Goal: Information Seeking & Learning: Learn about a topic

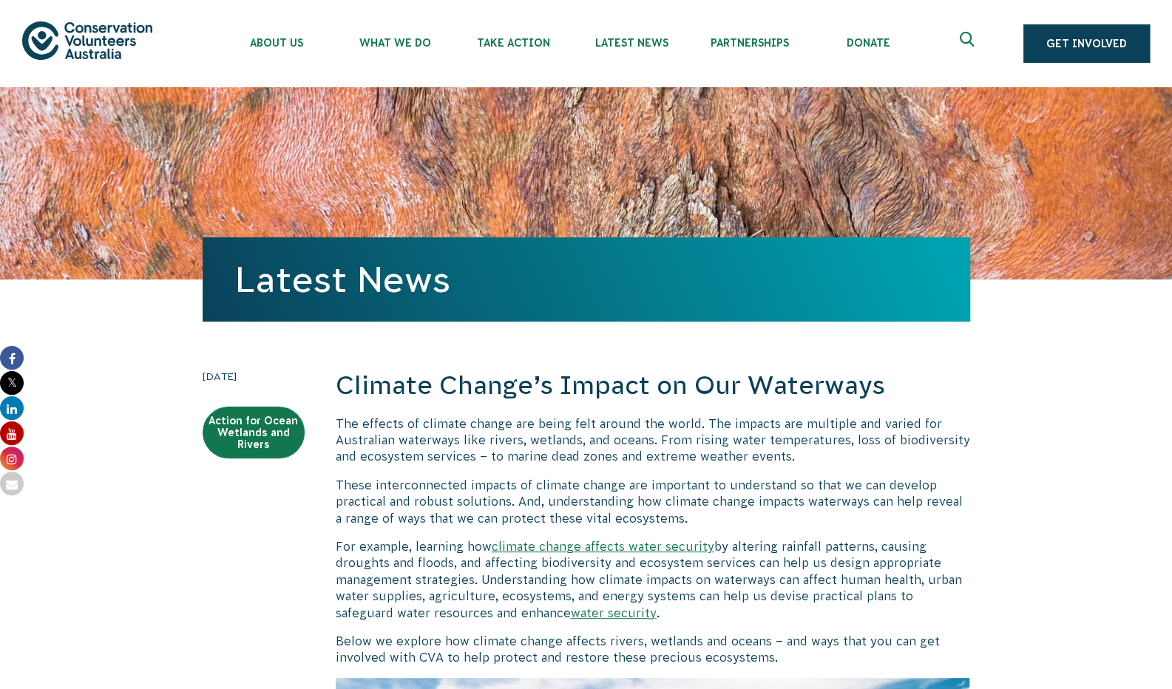
click at [657, 539] on p "For example, learning how climate change affects water security by altering rai…" at bounding box center [653, 579] width 634 height 83
click at [851, 591] on p "For example, learning how climate change affects water security by altering rai…" at bounding box center [653, 579] width 634 height 83
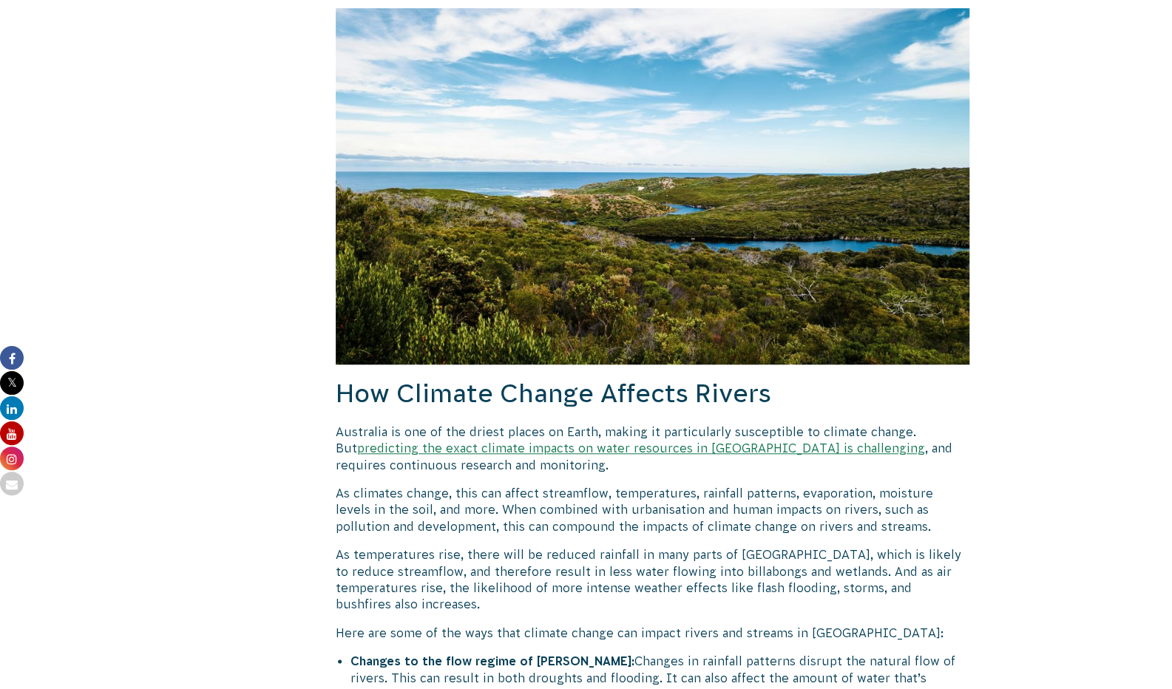
scroll to position [742, 0]
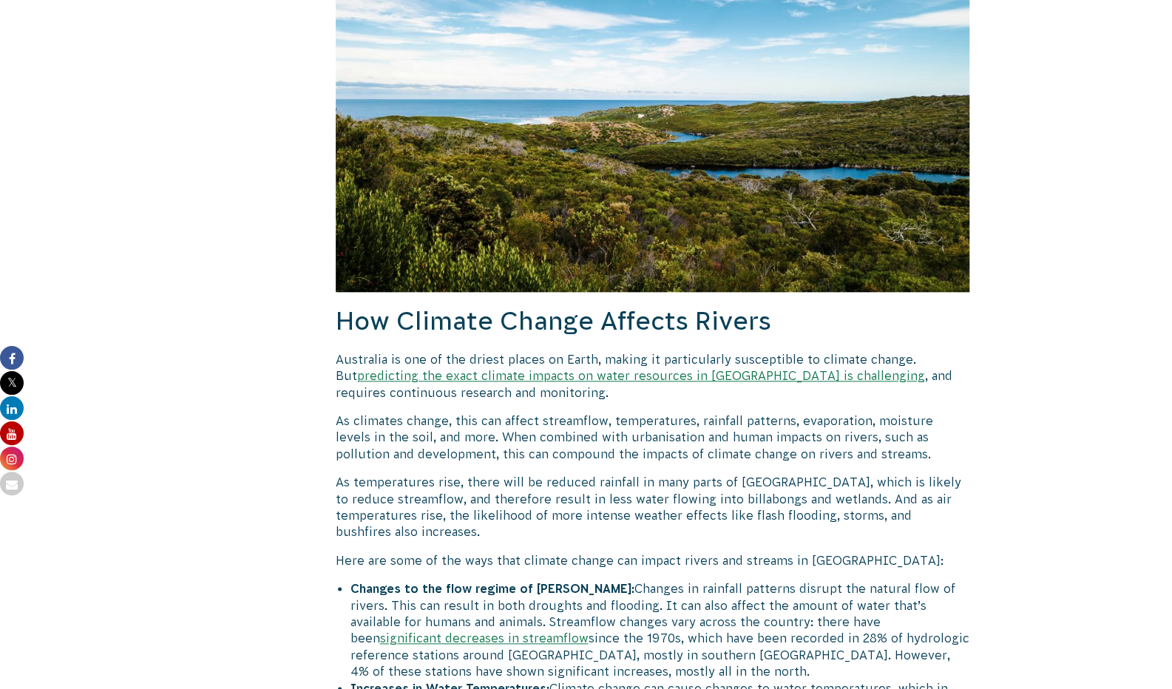
click at [851, 591] on li "Changes to the flow regime of rivers: Changes in rainfall patterns disrupt the …" at bounding box center [660, 629] width 620 height 99
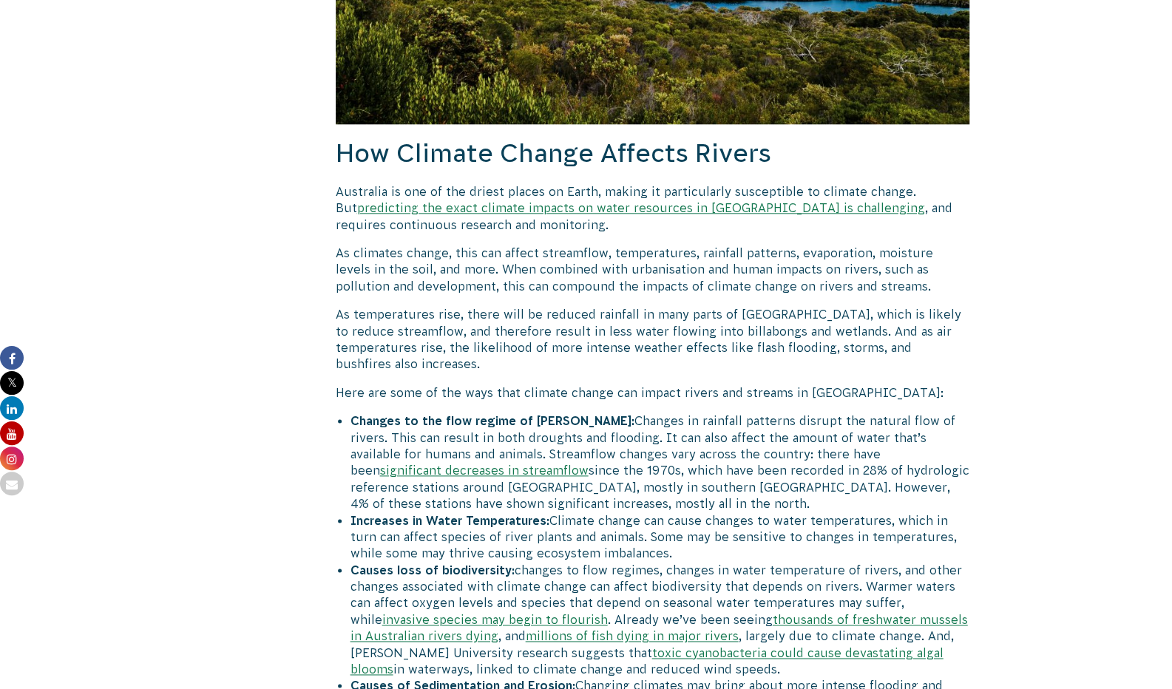
scroll to position [917, 0]
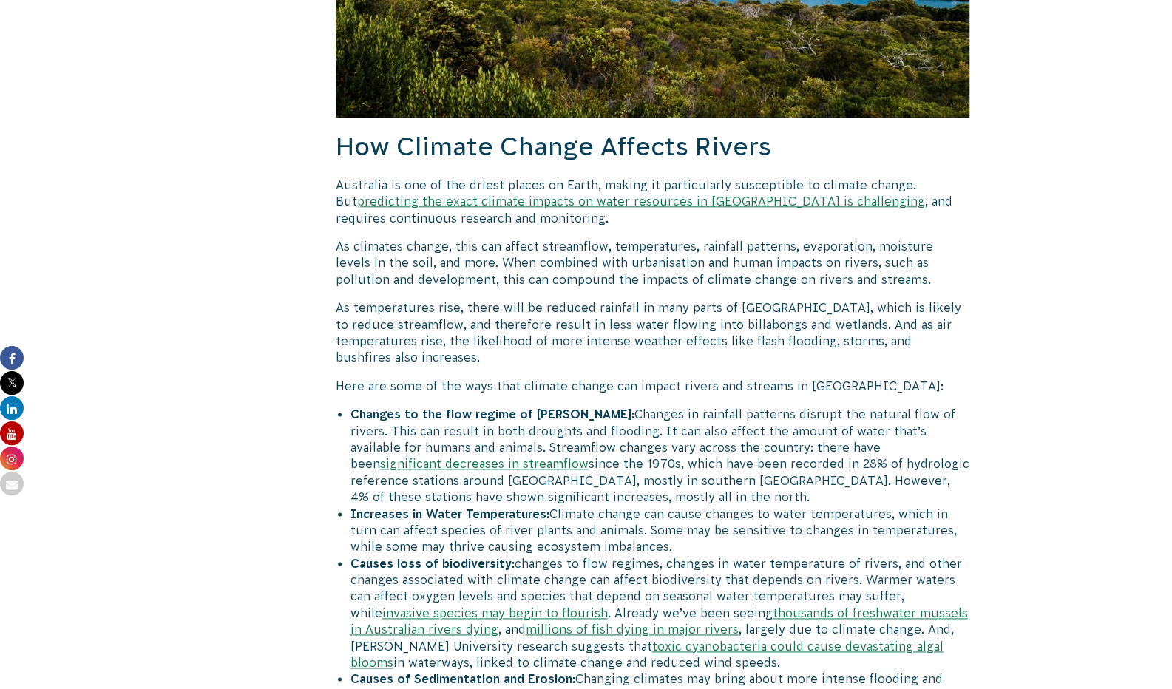
click at [589, 457] on link "significant decreases in streamflow" at bounding box center [484, 463] width 209 height 13
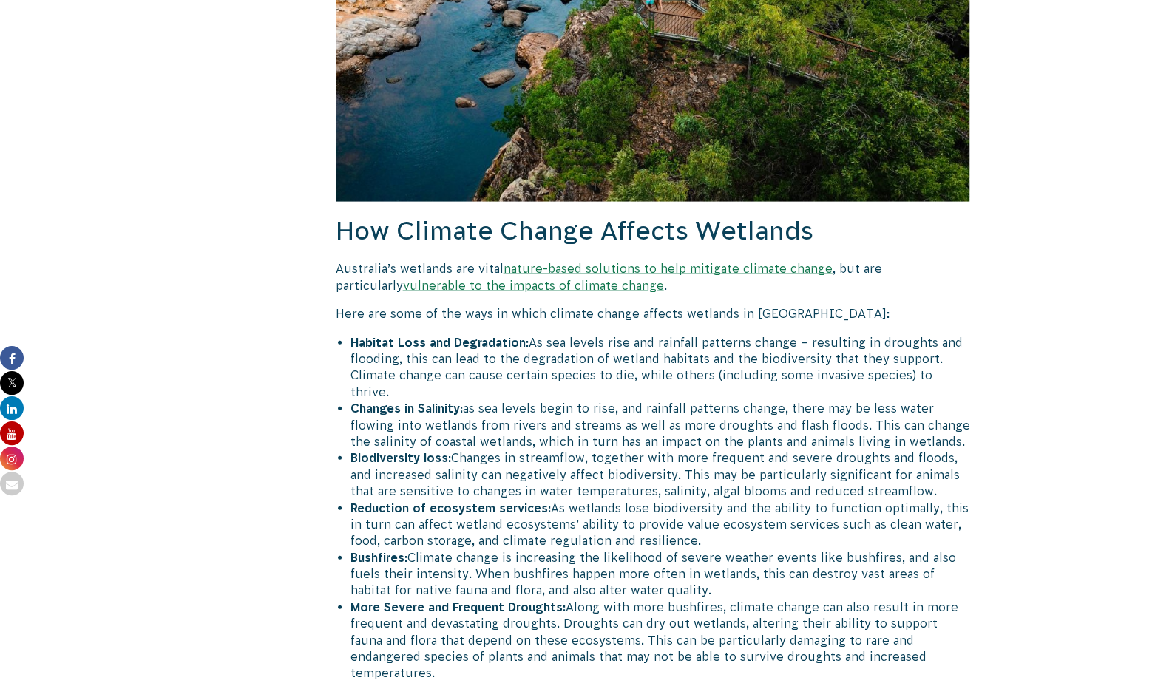
scroll to position [1871, 0]
click at [746, 261] on link "nature-based solutions to help mitigate climate change" at bounding box center [668, 267] width 329 height 13
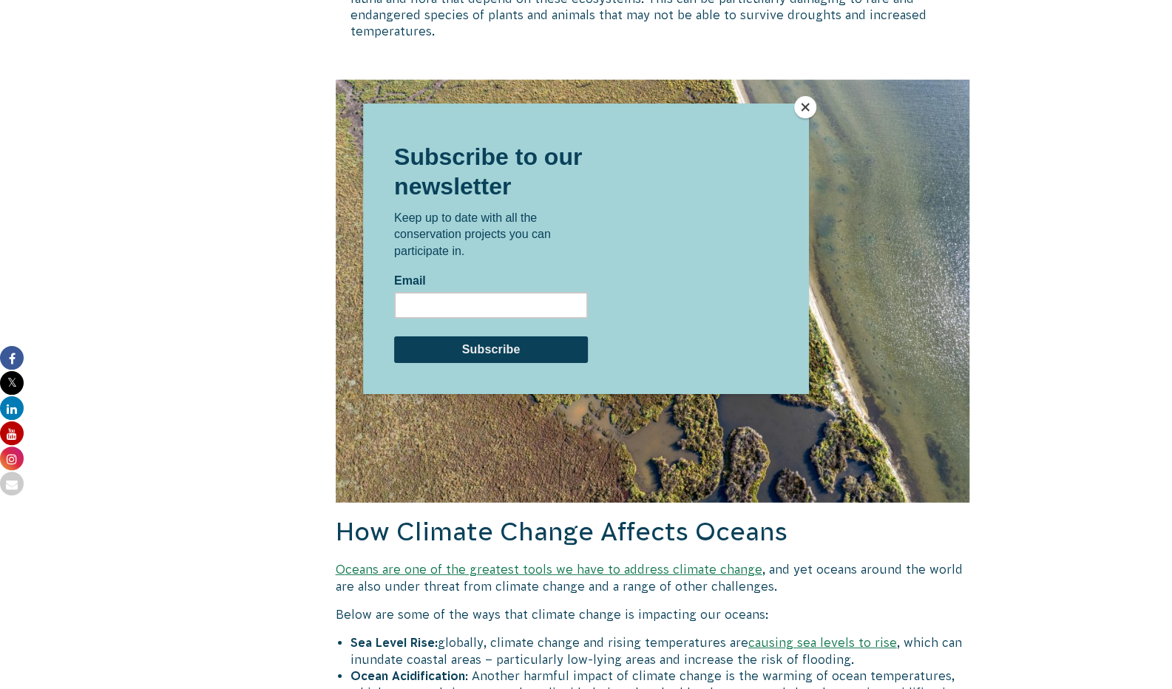
scroll to position [2512, 0]
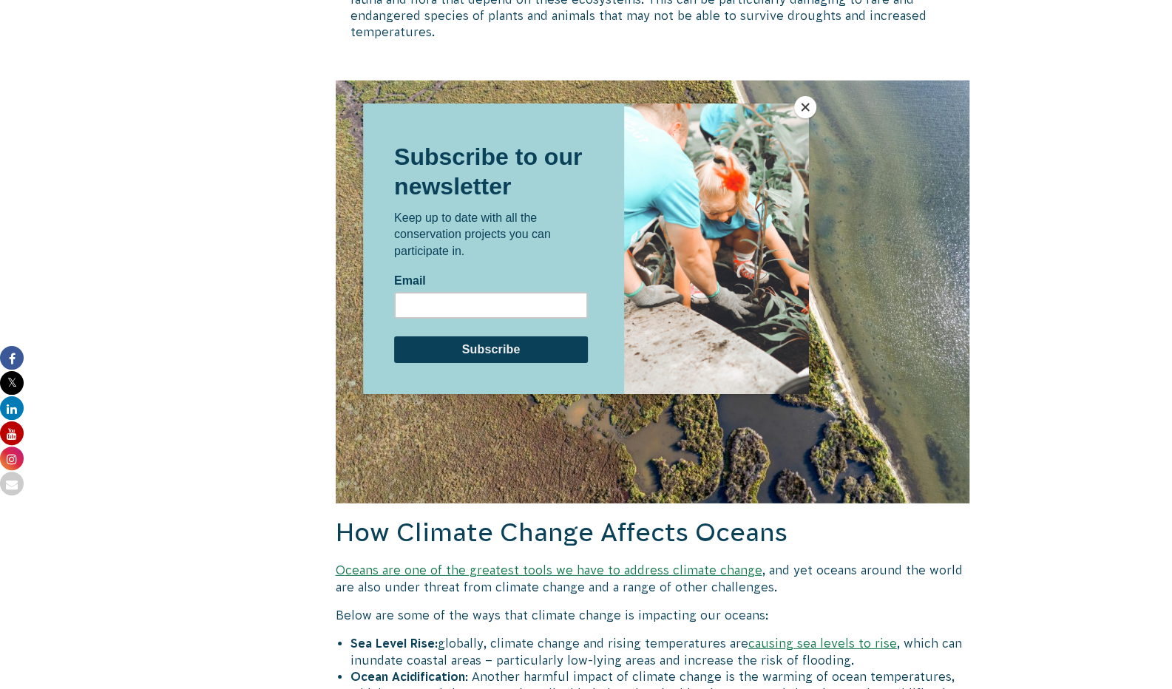
click at [805, 106] on button "Close" at bounding box center [805, 107] width 22 height 22
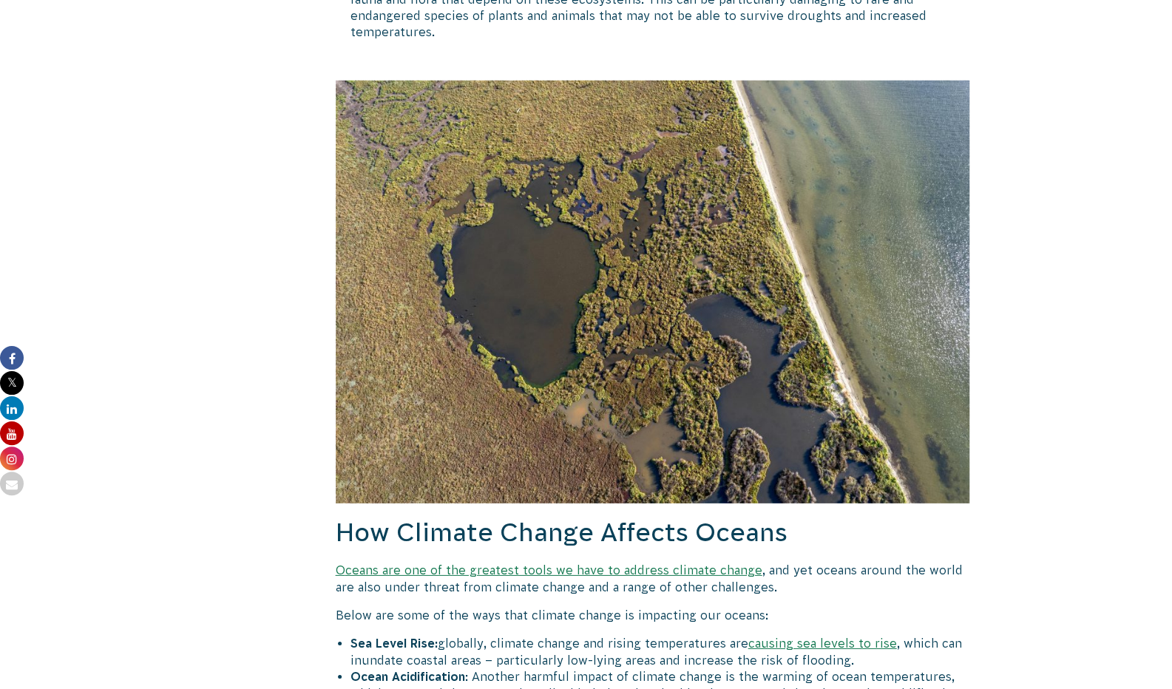
click at [873, 393] on img at bounding box center [653, 292] width 634 height 422
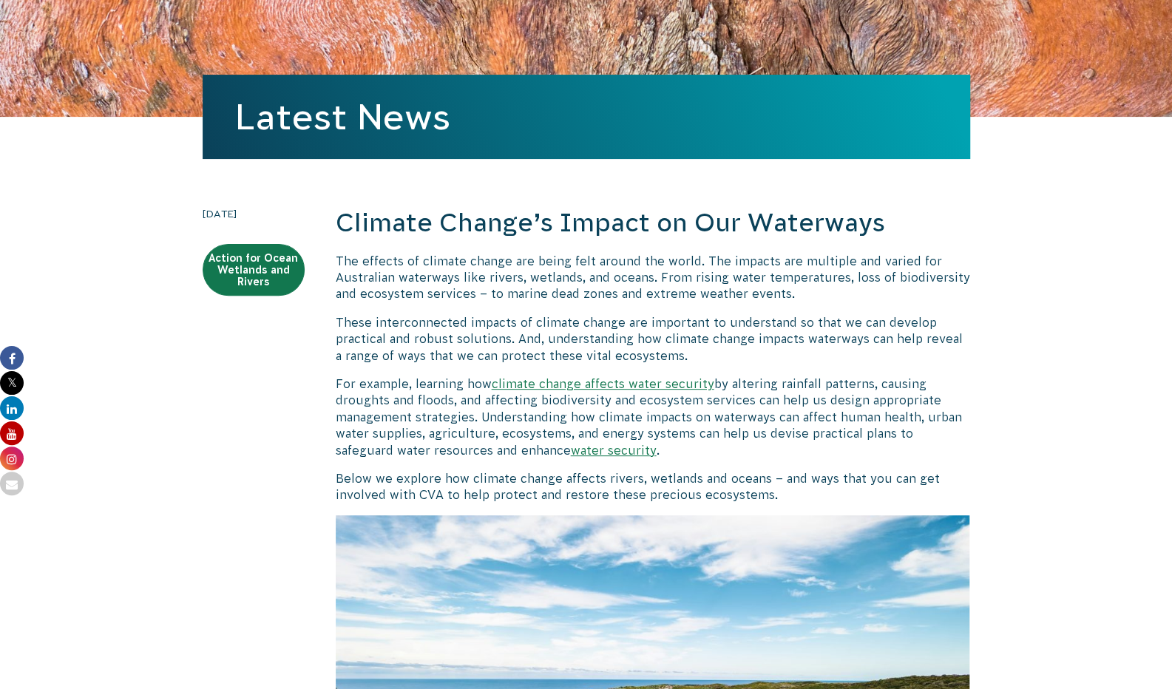
scroll to position [0, 0]
